Goal: Check status: Check status

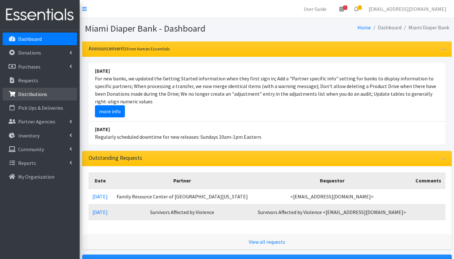
click at [35, 95] on p "Distributions" at bounding box center [32, 94] width 29 height 6
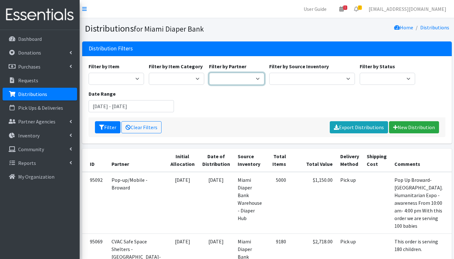
click at [246, 79] on select "A Safe Haven for Newborns Belafonte TACOLCY Center Boys Town South Florida Brid…" at bounding box center [236, 79] width 55 height 12
select select "2814"
click at [209, 73] on select "A Safe Haven for Newborns Belafonte TACOLCY Center Boys Town South Florida Brid…" at bounding box center [236, 79] width 55 height 12
click at [109, 107] on input "June 18, 2025 - September 18, 2025" at bounding box center [132, 106] width 86 height 12
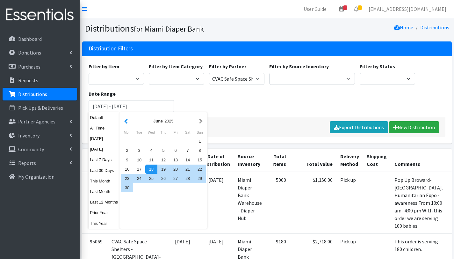
click at [129, 122] on button "button" at bounding box center [126, 121] width 7 height 8
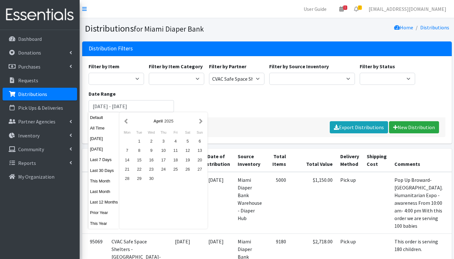
click at [129, 122] on button "button" at bounding box center [126, 121] width 7 height 8
click at [153, 142] on div "1" at bounding box center [151, 140] width 12 height 9
click at [202, 120] on button "button" at bounding box center [200, 121] width 7 height 8
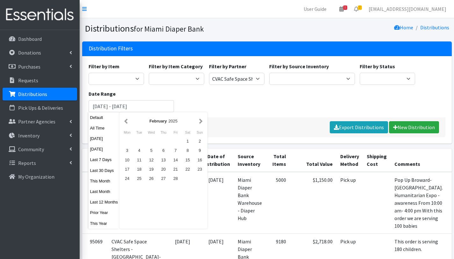
click at [202, 120] on button "button" at bounding box center [200, 121] width 7 height 8
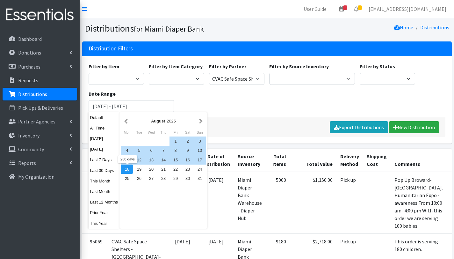
click at [126, 168] on div "18" at bounding box center [127, 168] width 12 height 9
type input "January 1, 2025 - August 18, 2025"
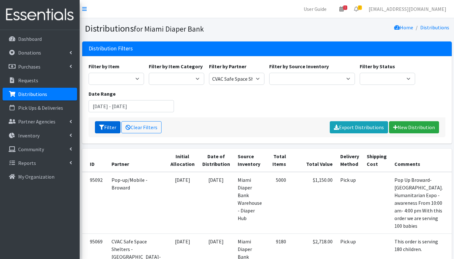
click at [109, 130] on button "Filter" at bounding box center [107, 127] width 25 height 12
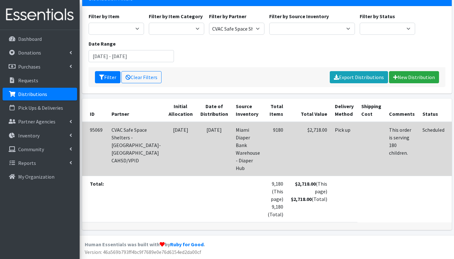
scroll to position [47, 0]
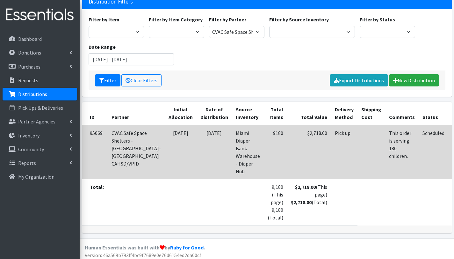
click at [454, 132] on link "View" at bounding box center [463, 134] width 18 height 8
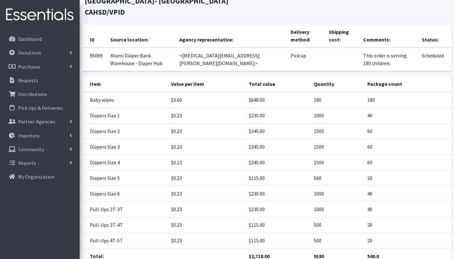
scroll to position [54, 0]
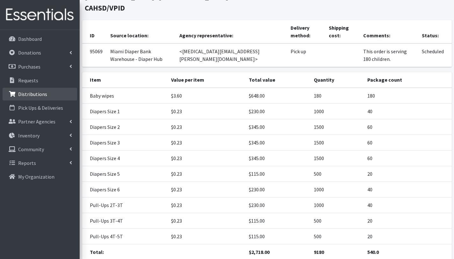
click at [27, 94] on p "Distributions" at bounding box center [32, 94] width 29 height 6
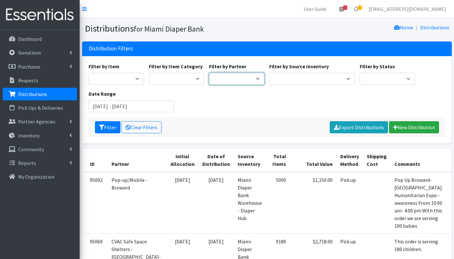
click at [249, 78] on select "A Safe Haven for [GEOGRAPHIC_DATA] Belafonte TACOLCY Center [GEOGRAPHIC_DATA] […" at bounding box center [236, 79] width 55 height 12
select select "3223"
click at [209, 73] on select "A Safe Haven for Newborns Belafonte TACOLCY Center Boys Town South Florida Brid…" at bounding box center [236, 79] width 55 height 12
click at [111, 106] on input "June 18, 2025 - September 18, 2025" at bounding box center [132, 106] width 86 height 12
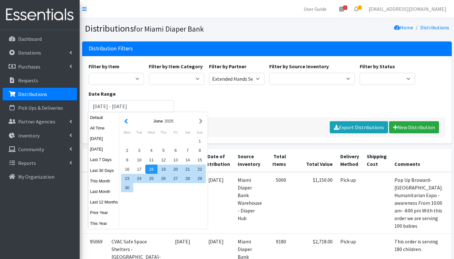
click at [128, 123] on button "button" at bounding box center [126, 121] width 7 height 8
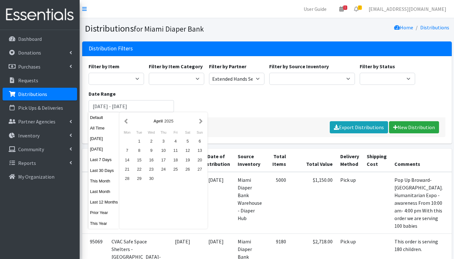
click at [128, 123] on button "button" at bounding box center [126, 121] width 7 height 8
click at [200, 121] on button "button" at bounding box center [200, 121] width 7 height 8
click at [149, 140] on div "1" at bounding box center [151, 140] width 12 height 9
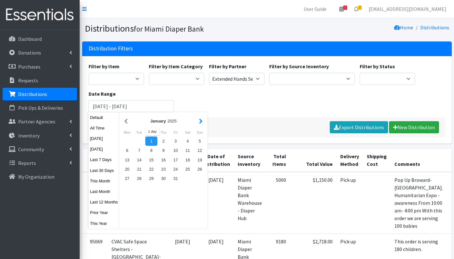
click at [201, 122] on button "button" at bounding box center [200, 121] width 7 height 8
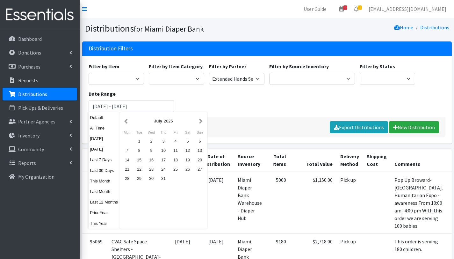
click at [201, 122] on button "button" at bounding box center [200, 121] width 7 height 8
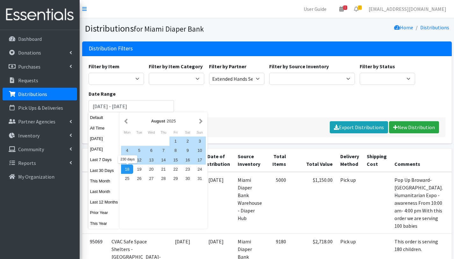
click at [129, 166] on div "18" at bounding box center [127, 168] width 12 height 9
type input "[DATE] - [DATE]"
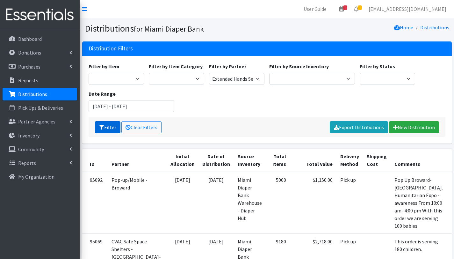
click at [115, 129] on button "Filter" at bounding box center [107, 127] width 25 height 12
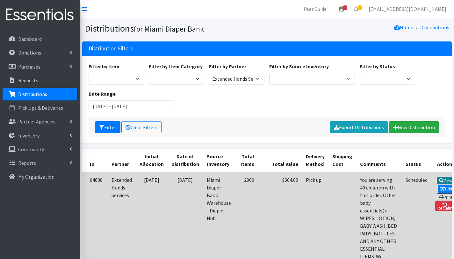
click at [437, 180] on link "View" at bounding box center [446, 180] width 18 height 8
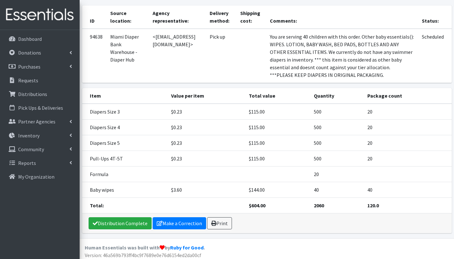
scroll to position [58, 0]
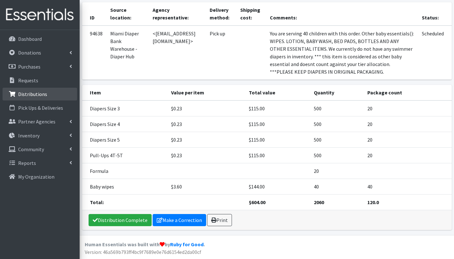
click at [45, 97] on p "Distributions" at bounding box center [32, 94] width 29 height 6
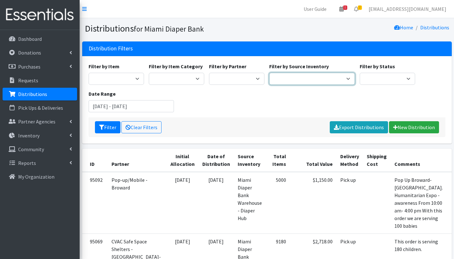
click at [321, 76] on select "Miami Diaper Bank Warehouse - Diaper Hub Partner Direct Delivery" at bounding box center [312, 79] width 86 height 12
click at [245, 80] on select "A Safe Haven for Newborns Belafonte TACOLCY Center Boys Town South Florida Brid…" at bounding box center [236, 79] width 55 height 12
select select "2778"
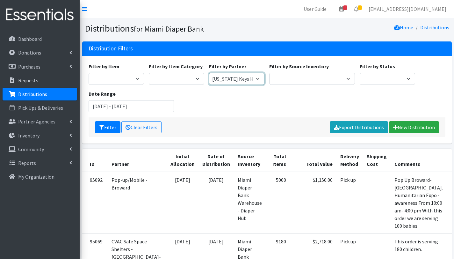
click at [209, 73] on select "A Safe Haven for [GEOGRAPHIC_DATA] Belafonte TACOLCY Center [GEOGRAPHIC_DATA] […" at bounding box center [236, 79] width 55 height 12
click at [112, 107] on input "June 18, 2025 - September 18, 2025" at bounding box center [132, 106] width 86 height 12
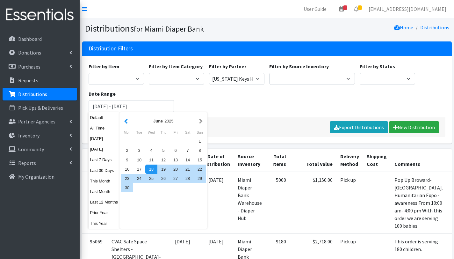
click at [128, 120] on button "button" at bounding box center [126, 121] width 7 height 8
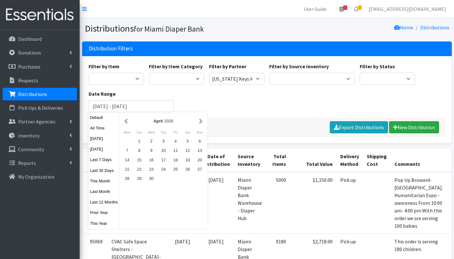
click at [128, 120] on button "button" at bounding box center [126, 121] width 7 height 8
click at [201, 119] on button "button" at bounding box center [200, 121] width 7 height 8
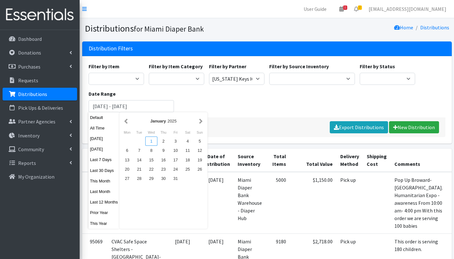
click at [153, 140] on div "1" at bounding box center [151, 140] width 12 height 9
click at [202, 122] on button "button" at bounding box center [200, 121] width 7 height 8
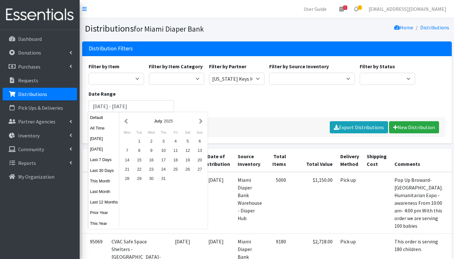
click at [202, 122] on button "button" at bounding box center [200, 121] width 7 height 8
click at [126, 122] on button "button" at bounding box center [126, 121] width 7 height 8
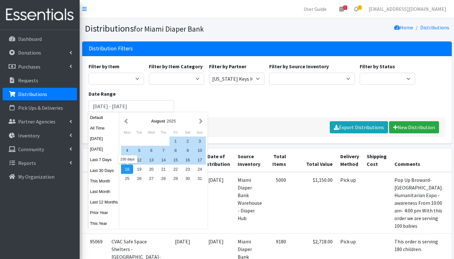
click at [130, 170] on div "18" at bounding box center [127, 168] width 12 height 9
type input "January 1, 2025 - August 18, 2025"
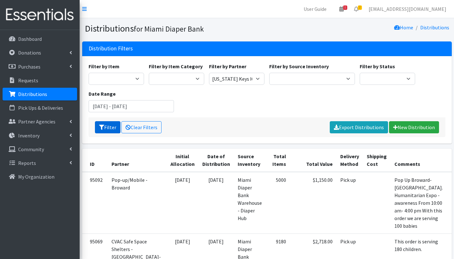
click at [105, 127] on button "Filter" at bounding box center [107, 127] width 25 height 12
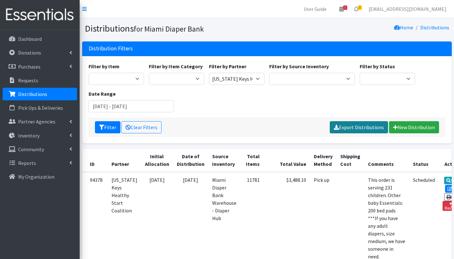
click at [350, 125] on link "Export Distributions" at bounding box center [359, 127] width 58 height 12
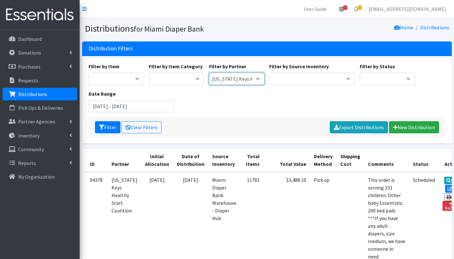
click at [228, 80] on select "A Safe Haven for [GEOGRAPHIC_DATA] Belafonte TACOLCY Center [GEOGRAPHIC_DATA] […" at bounding box center [236, 79] width 55 height 12
select select "2788"
click at [209, 73] on select "A Safe Haven for [GEOGRAPHIC_DATA] Belafonte TACOLCY Center [GEOGRAPHIC_DATA] […" at bounding box center [236, 79] width 55 height 12
click at [103, 105] on input "[DATE] - [DATE]" at bounding box center [132, 106] width 86 height 12
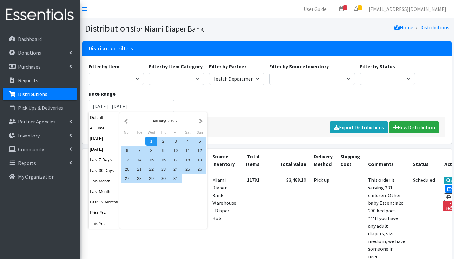
click at [233, 108] on div "Filter by Item Adult Briefs (Large/X-Large) Adult Briefs (Medium/Large) Adult B…" at bounding box center [266, 89] width 361 height 55
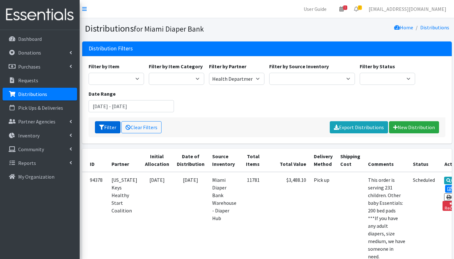
click at [107, 125] on button "Filter" at bounding box center [107, 127] width 25 height 12
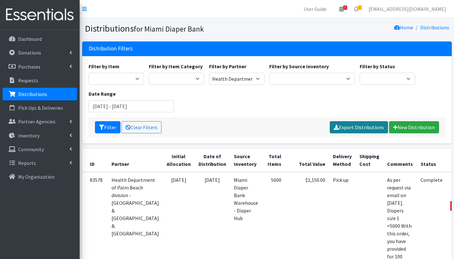
click at [354, 124] on link "Export Distributions" at bounding box center [359, 127] width 58 height 12
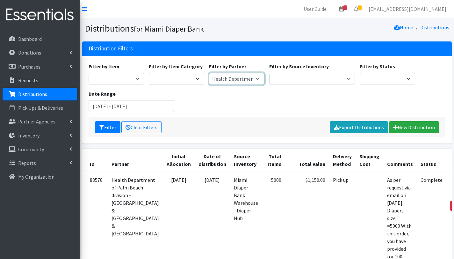
click at [243, 78] on select "A Safe Haven for Newborns Belafonte TACOLCY Center Boys Town South Florida Brid…" at bounding box center [236, 79] width 55 height 12
click at [209, 73] on select "A Safe Haven for Newborns Belafonte TACOLCY Center Boys Town South Florida Brid…" at bounding box center [236, 79] width 55 height 12
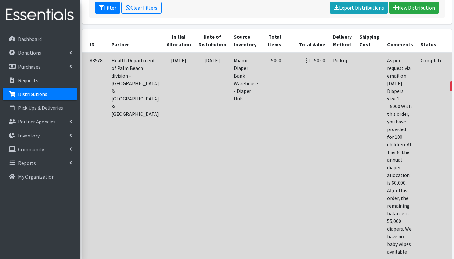
scroll to position [118, 0]
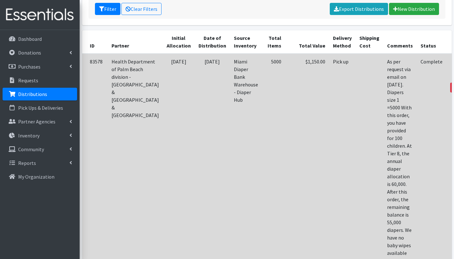
click at [355, 143] on td at bounding box center [369, 249] width 28 height 390
click at [452, 59] on link "View" at bounding box center [461, 62] width 18 height 8
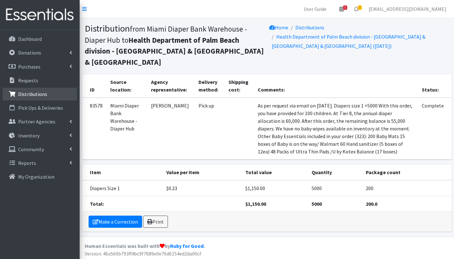
click at [44, 94] on p "Distributions" at bounding box center [32, 94] width 29 height 6
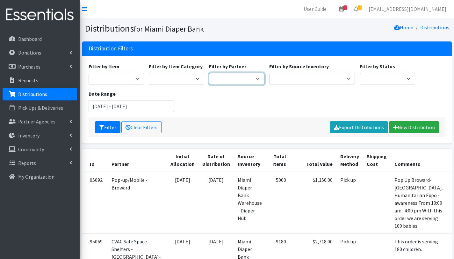
click at [245, 78] on select "A Safe Haven for [GEOGRAPHIC_DATA] Belafonte TACOLCY Center [GEOGRAPHIC_DATA] […" at bounding box center [236, 79] width 55 height 12
select select "2801"
click at [209, 73] on select "A Safe Haven for Newborns Belafonte TACOLCY Center Boys Town South Florida Brid…" at bounding box center [236, 79] width 55 height 12
click at [111, 105] on input "June 18, 2025 - September 18, 2025" at bounding box center [132, 106] width 86 height 12
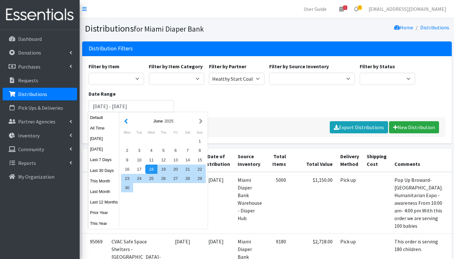
click at [127, 120] on button "button" at bounding box center [126, 121] width 7 height 8
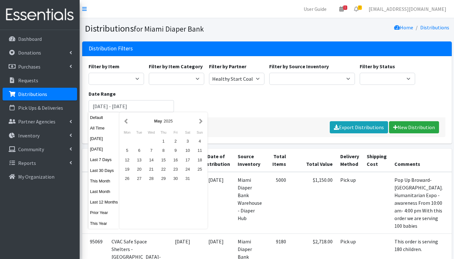
click at [127, 120] on button "button" at bounding box center [126, 121] width 7 height 8
click at [152, 142] on div "1" at bounding box center [151, 140] width 12 height 9
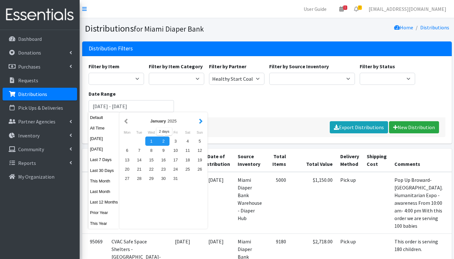
click at [200, 123] on button "button" at bounding box center [200, 121] width 7 height 8
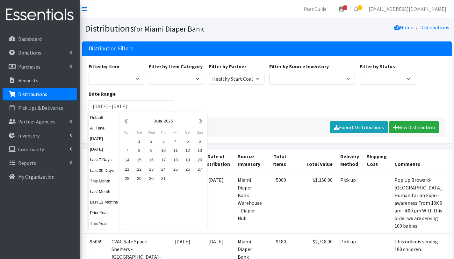
click at [200, 123] on button "button" at bounding box center [200, 121] width 7 height 8
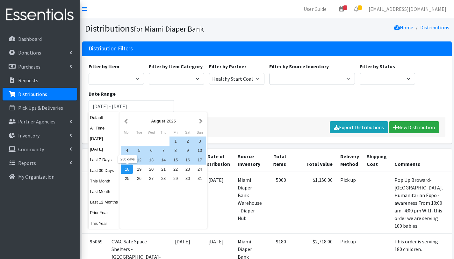
click at [128, 167] on div "18" at bounding box center [127, 168] width 12 height 9
type input "January 1, 2025 - August 18, 2025"
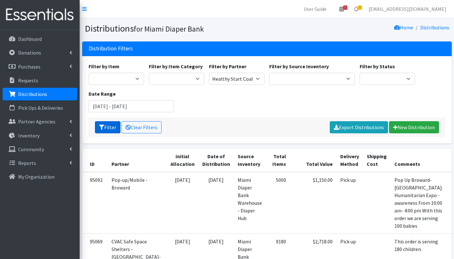
click at [116, 128] on button "Filter" at bounding box center [107, 127] width 25 height 12
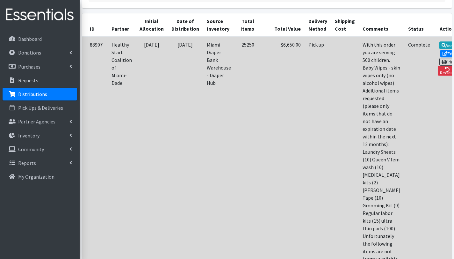
scroll to position [120, 0]
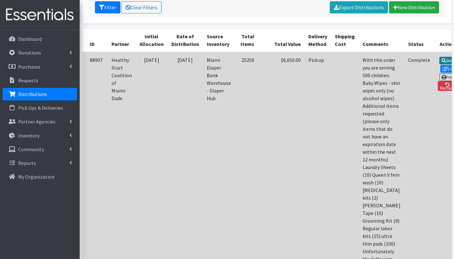
click at [439, 59] on link "View" at bounding box center [448, 61] width 18 height 8
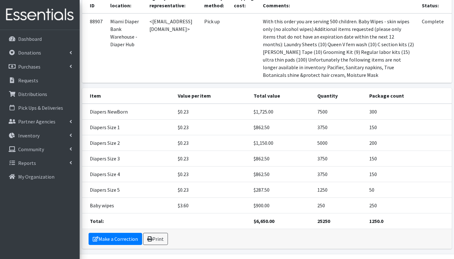
scroll to position [81, 0]
